Goal: Task Accomplishment & Management: Use online tool/utility

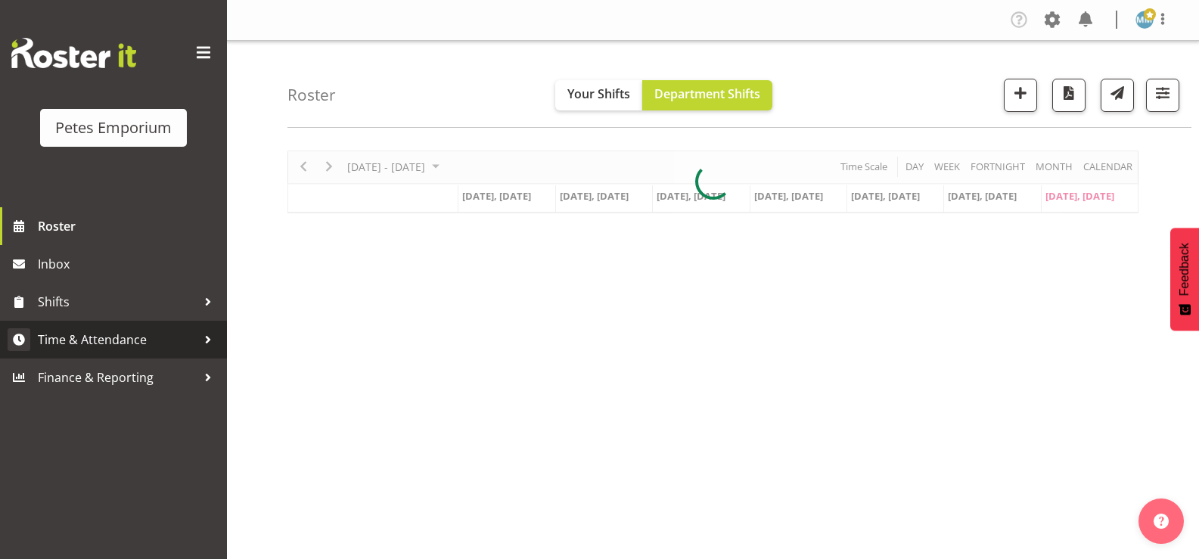
click at [133, 326] on link "Time & Attendance" at bounding box center [113, 340] width 227 height 38
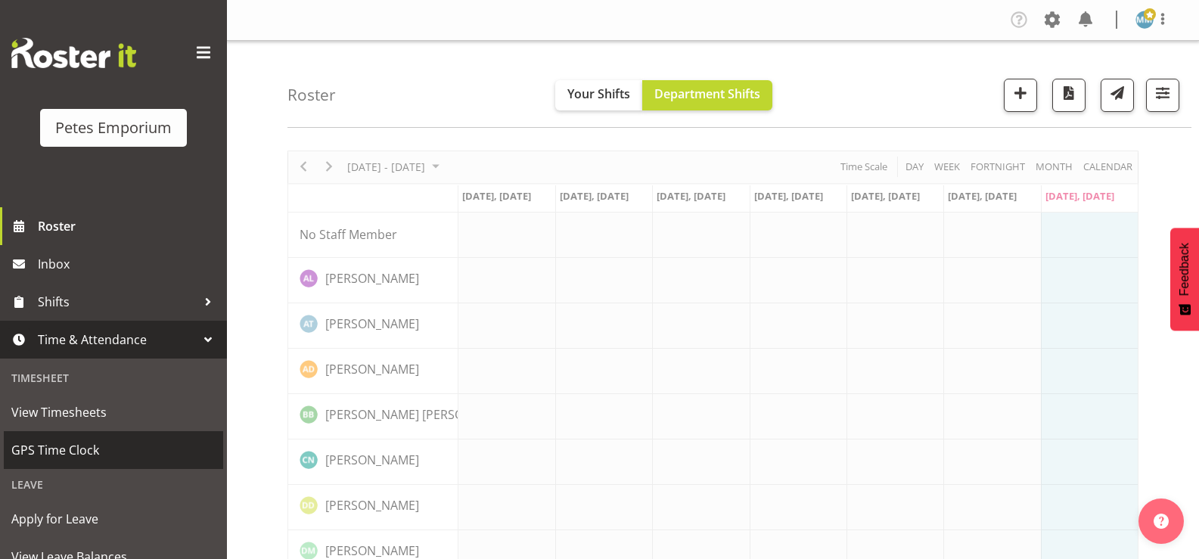
click at [81, 460] on span "GPS Time Clock" at bounding box center [113, 450] width 204 height 23
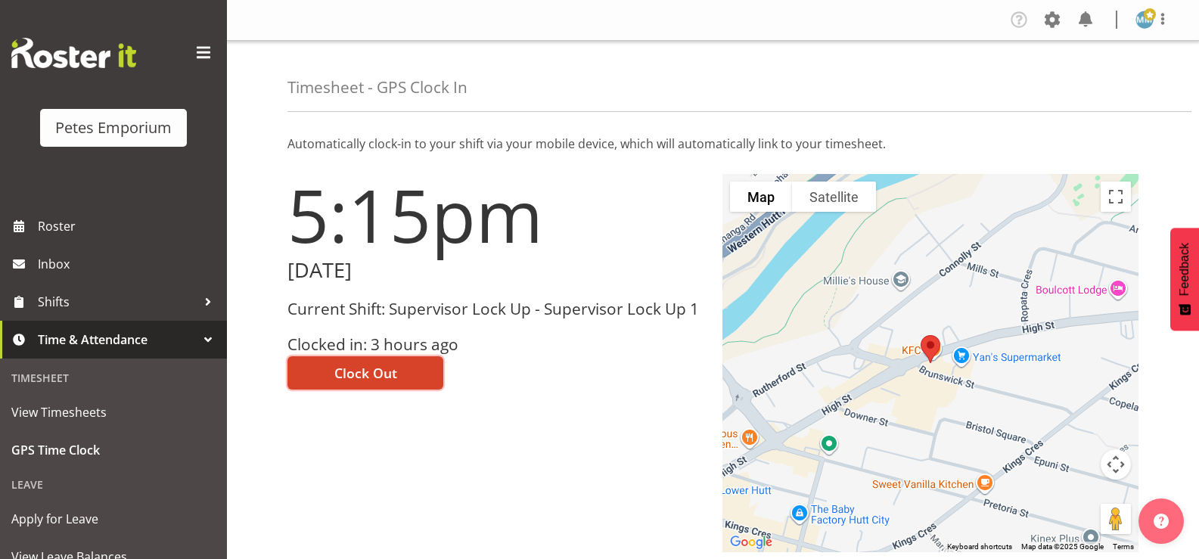
click at [372, 370] on span "Clock Out" at bounding box center [365, 373] width 63 height 20
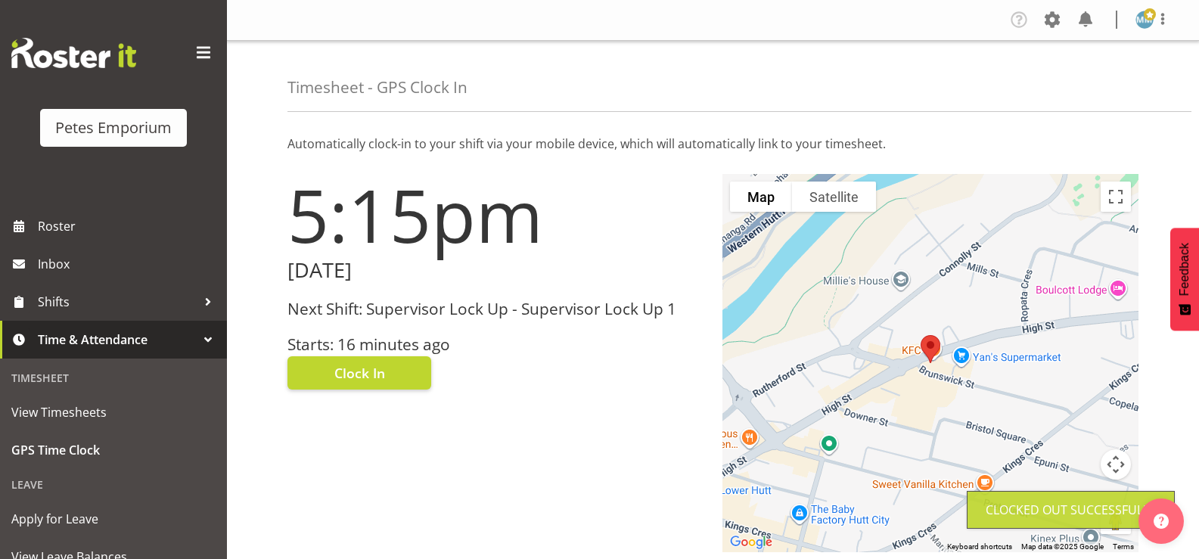
click at [1144, 18] on span at bounding box center [1150, 14] width 12 height 12
click at [1077, 77] on link "Log Out" at bounding box center [1099, 79] width 145 height 27
